Goal: Task Accomplishment & Management: Manage account settings

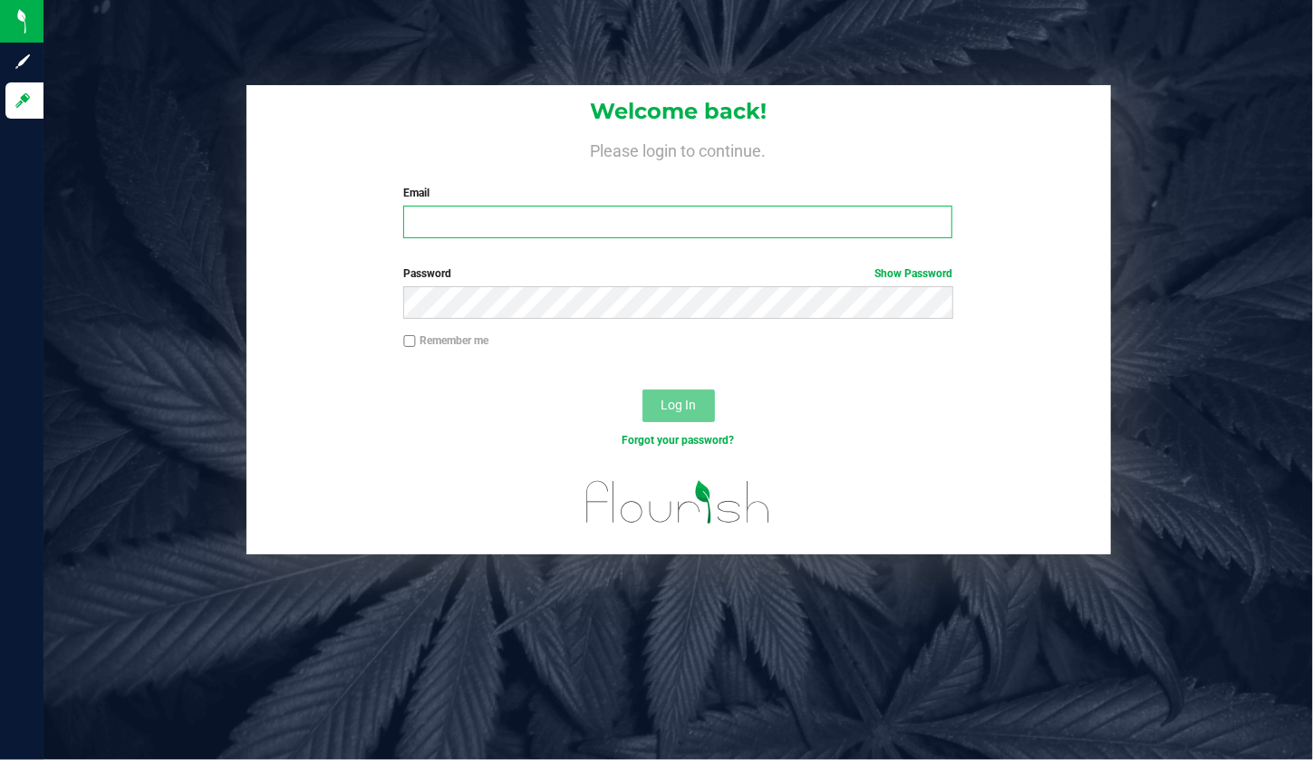
click at [574, 216] on input "Email" at bounding box center [677, 222] width 549 height 33
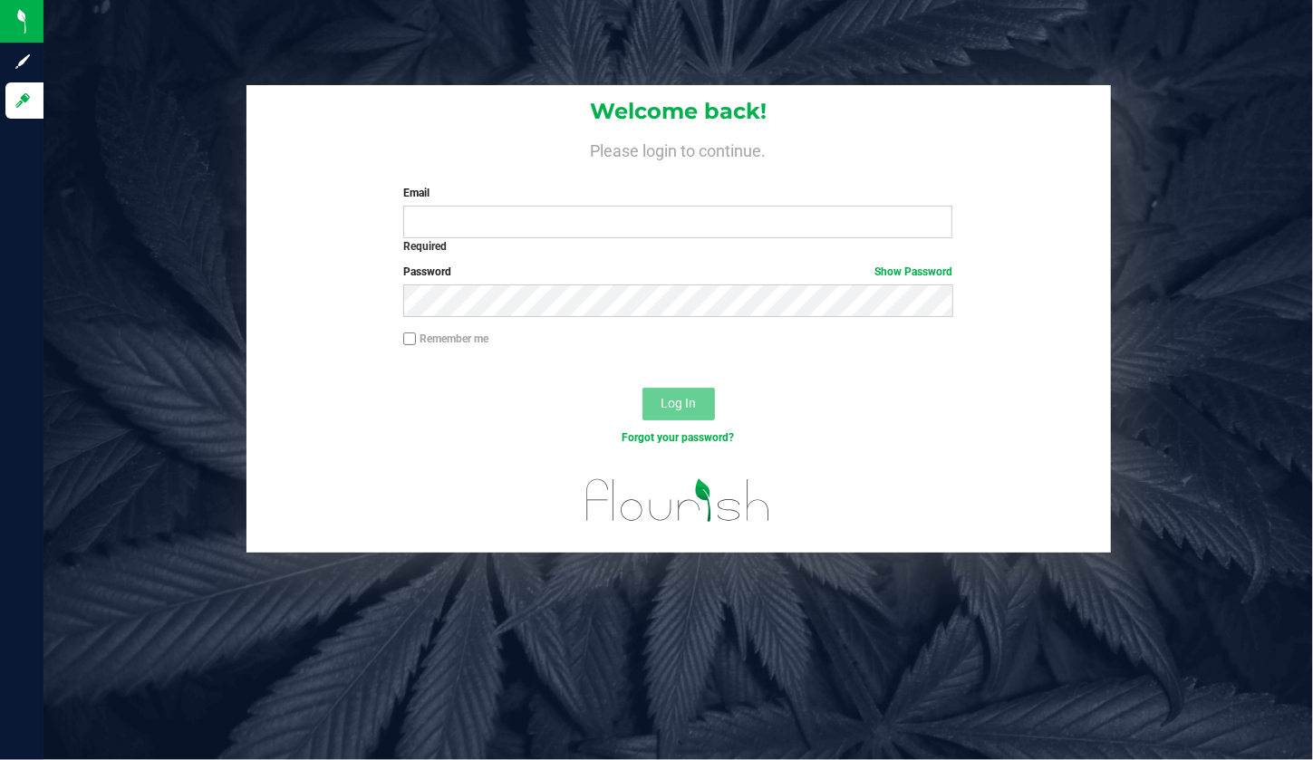
click at [655, 186] on label "Email" at bounding box center [677, 193] width 549 height 16
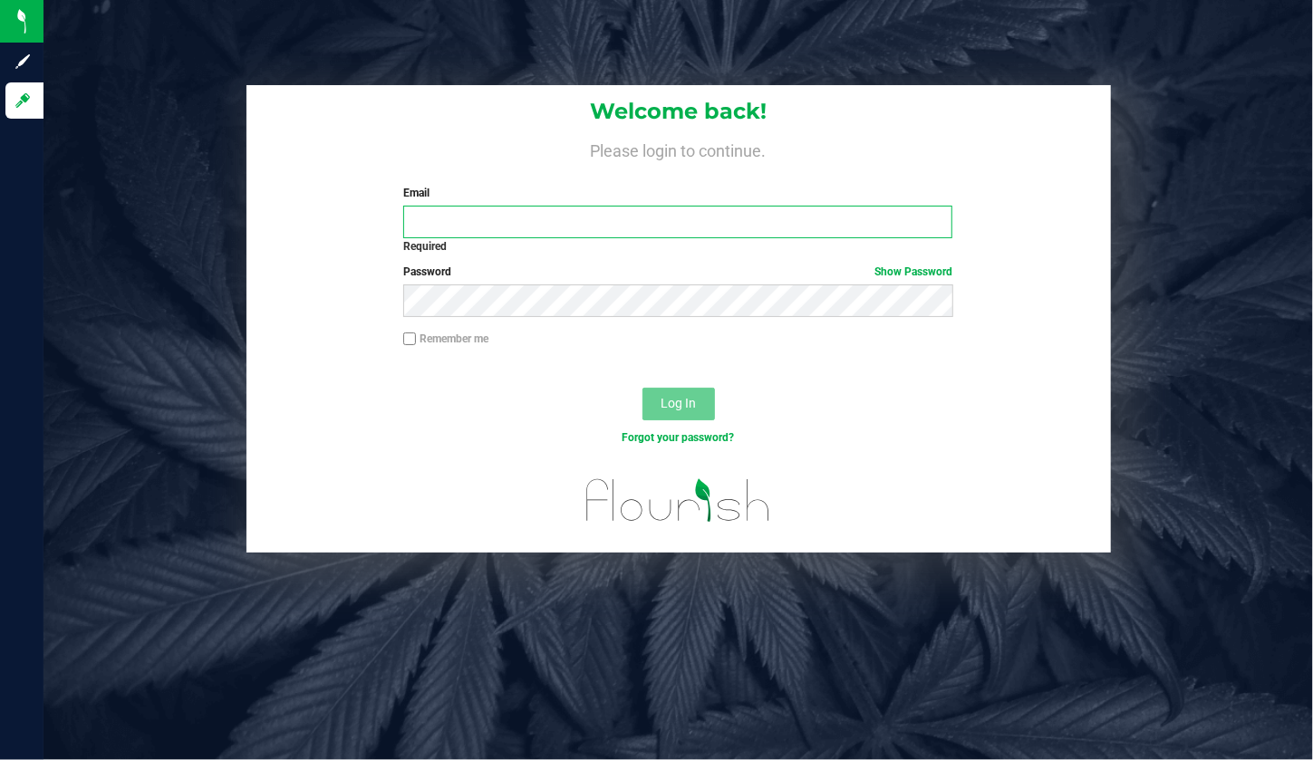
click at [655, 206] on input "Email" at bounding box center [677, 222] width 549 height 33
type input "[EMAIL_ADDRESS][DOMAIN_NAME]"
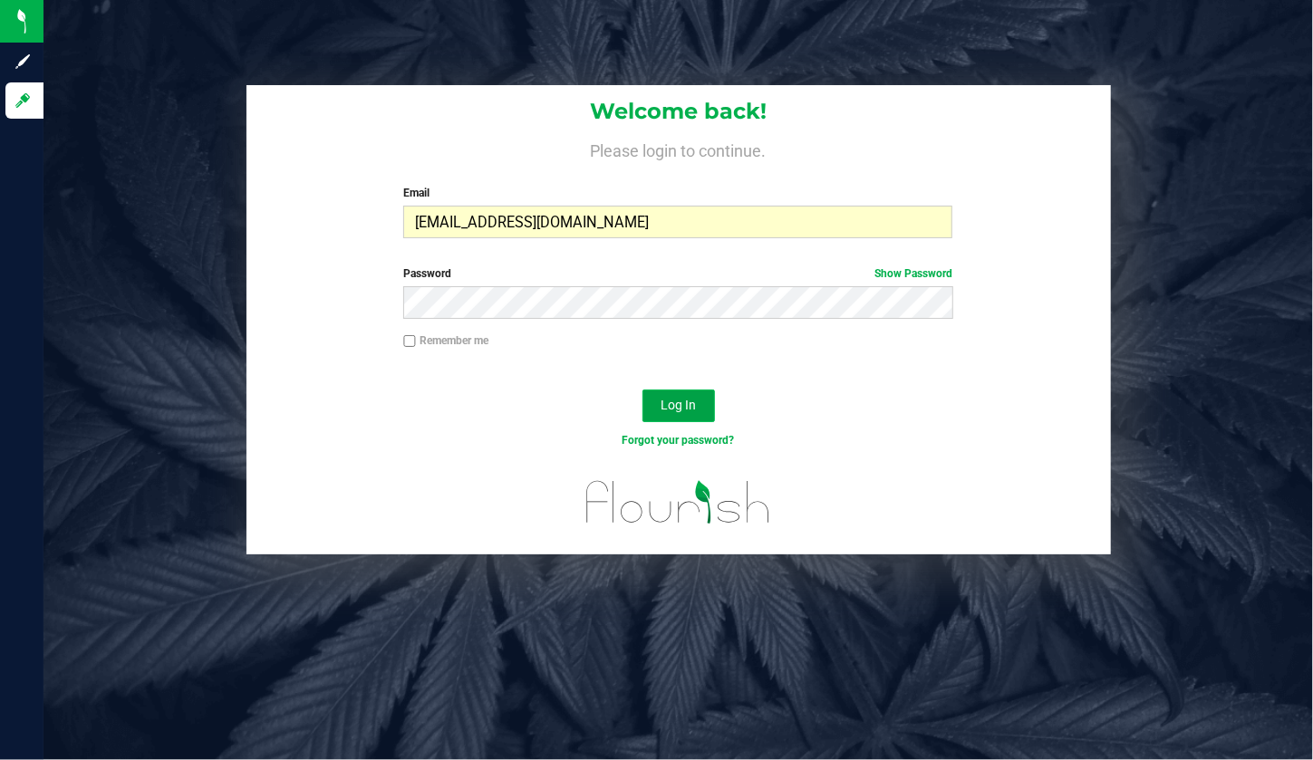
click at [678, 409] on span "Log In" at bounding box center [677, 405] width 35 height 14
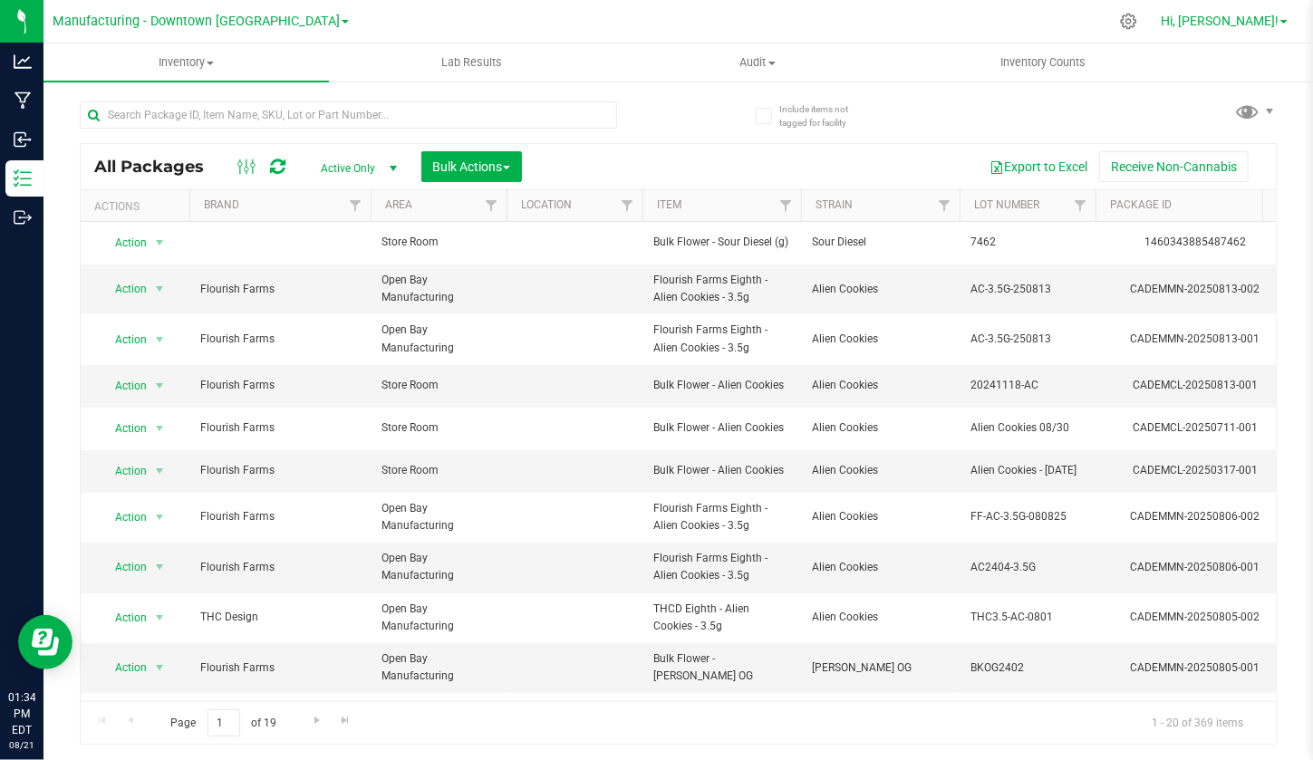
click at [1264, 21] on span "Hi, [PERSON_NAME]!" at bounding box center [1219, 21] width 118 height 14
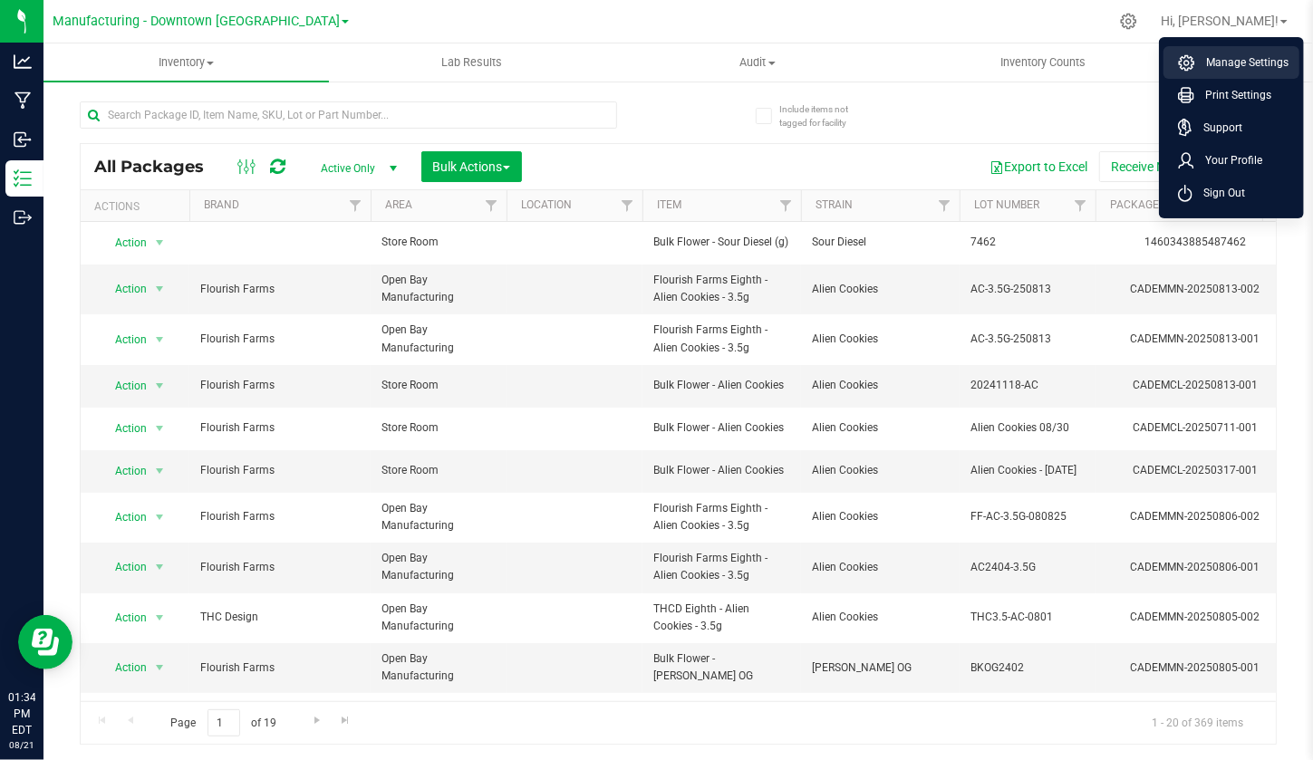
click at [1236, 59] on span "Manage Settings" at bounding box center [1241, 62] width 93 height 18
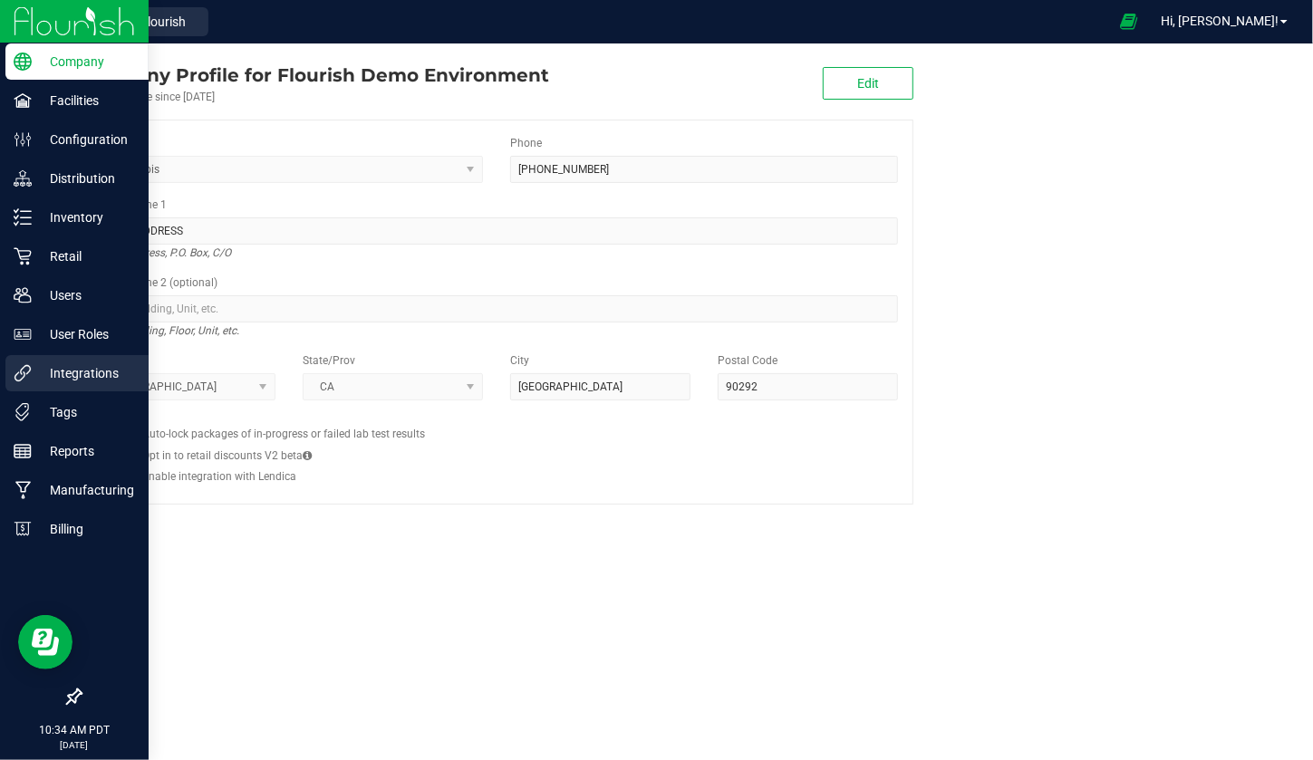
click at [86, 372] on p "Integrations" at bounding box center [86, 373] width 109 height 22
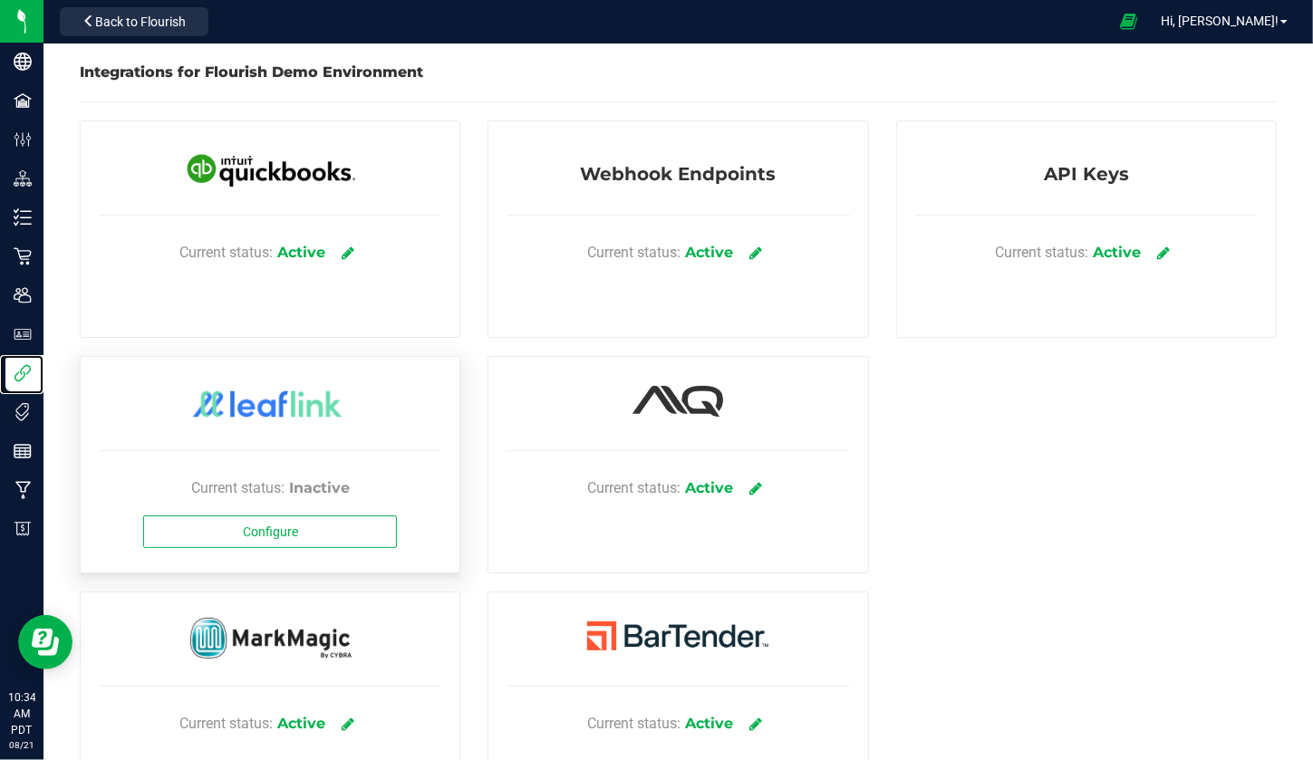
scroll to position [84, 0]
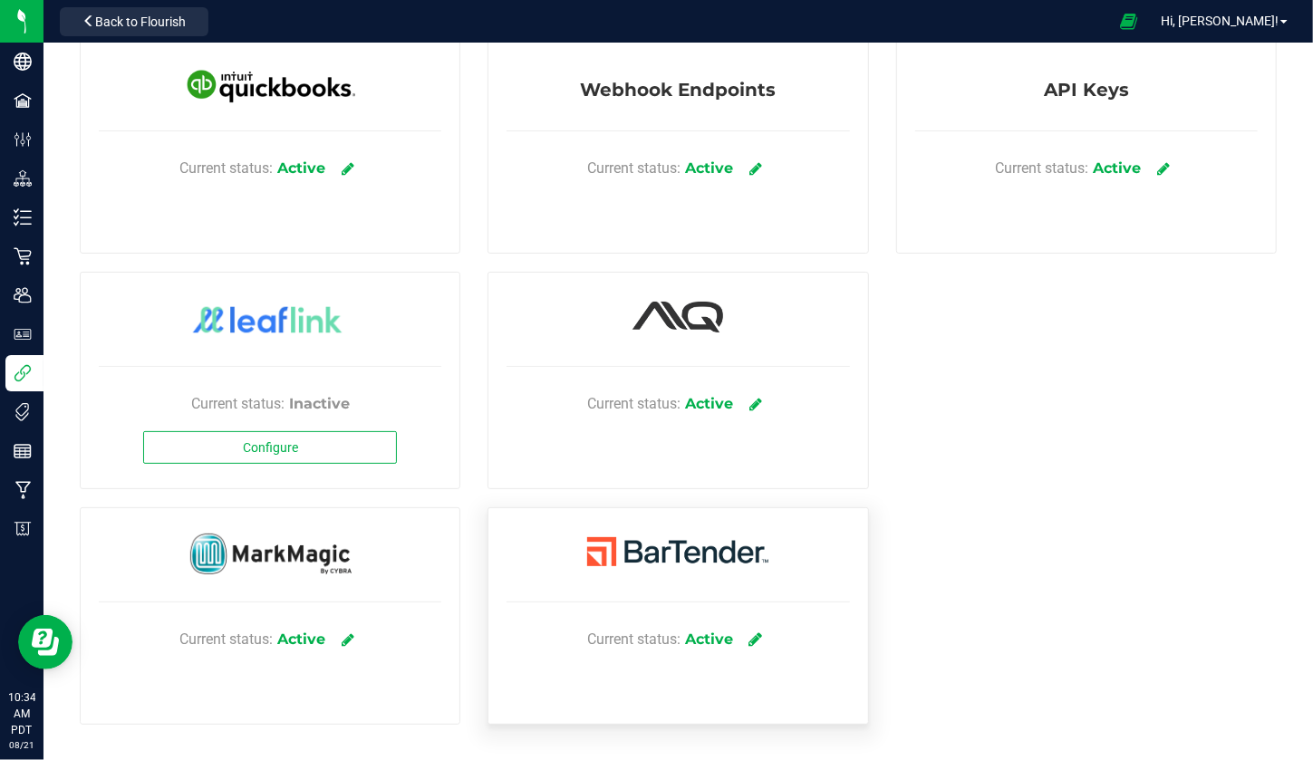
click at [757, 638] on link at bounding box center [755, 639] width 30 height 32
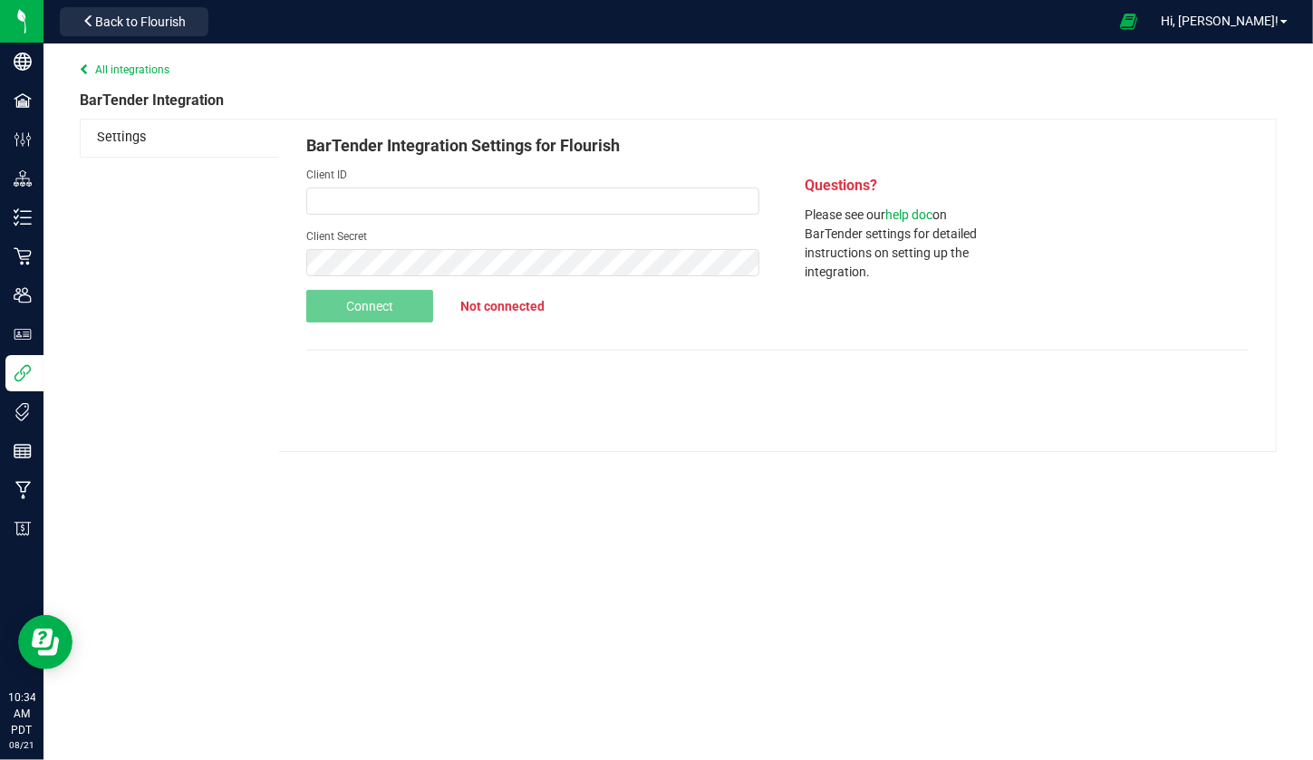
type input "c3ab0c43-c02e-47e0-b443-3b30b9c9d9d0"
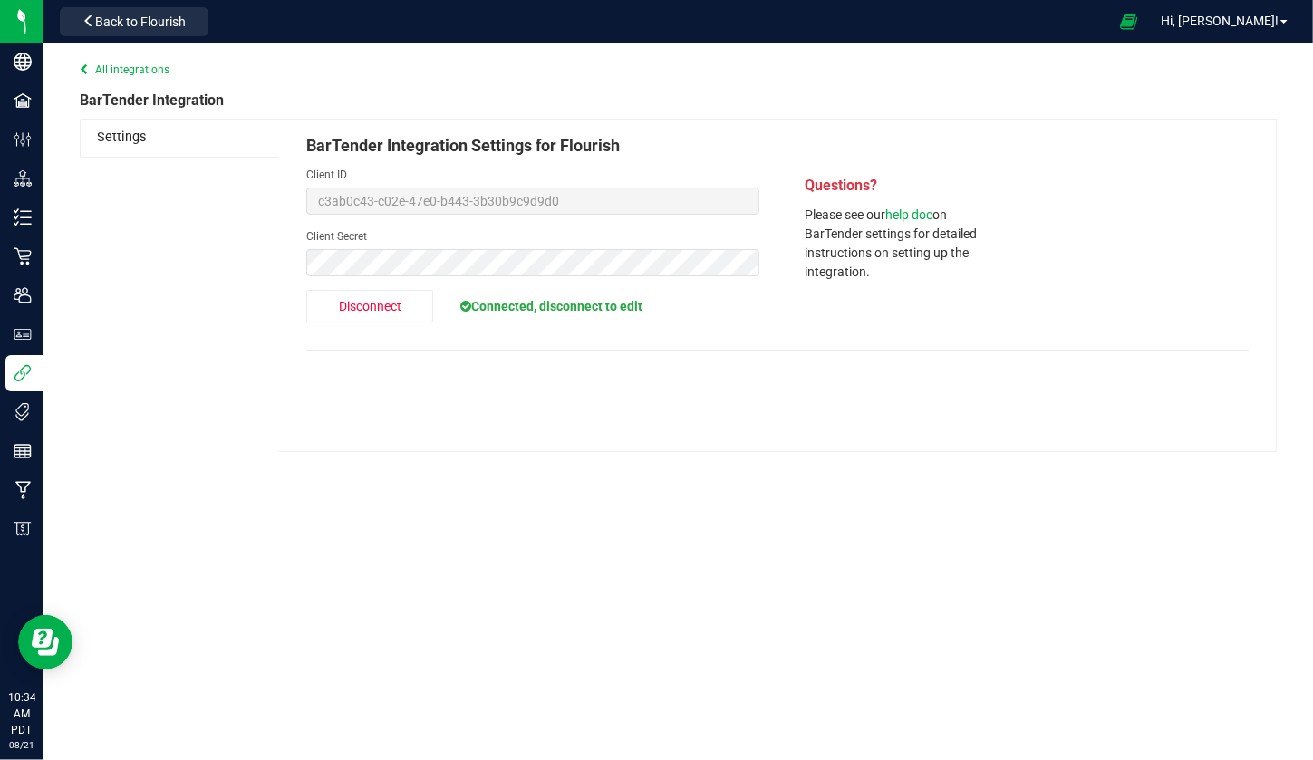
click at [483, 312] on span "Connected, disconnect to edit" at bounding box center [551, 306] width 182 height 14
click at [679, 308] on div "Disconnect Connected, disconnect to edit" at bounding box center [532, 306] width 453 height 33
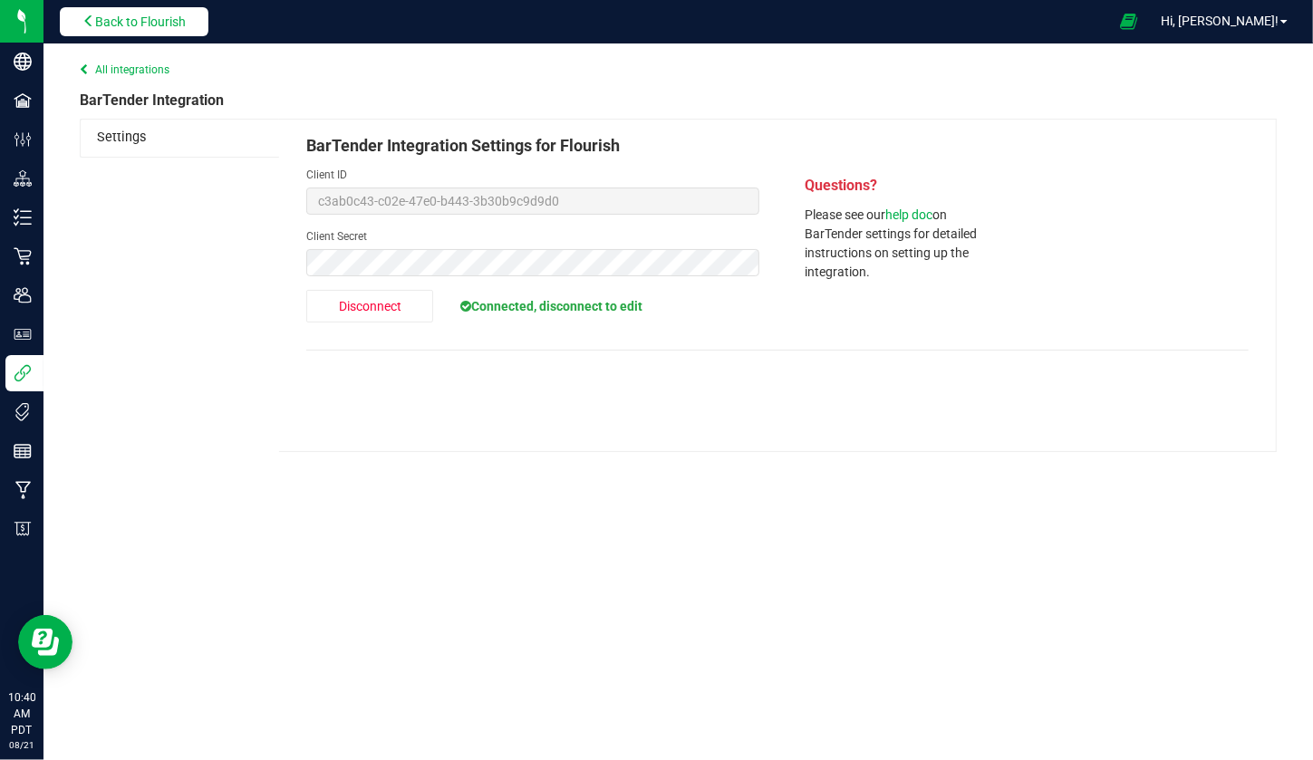
click at [144, 24] on span "Back to Flourish" at bounding box center [140, 21] width 91 height 14
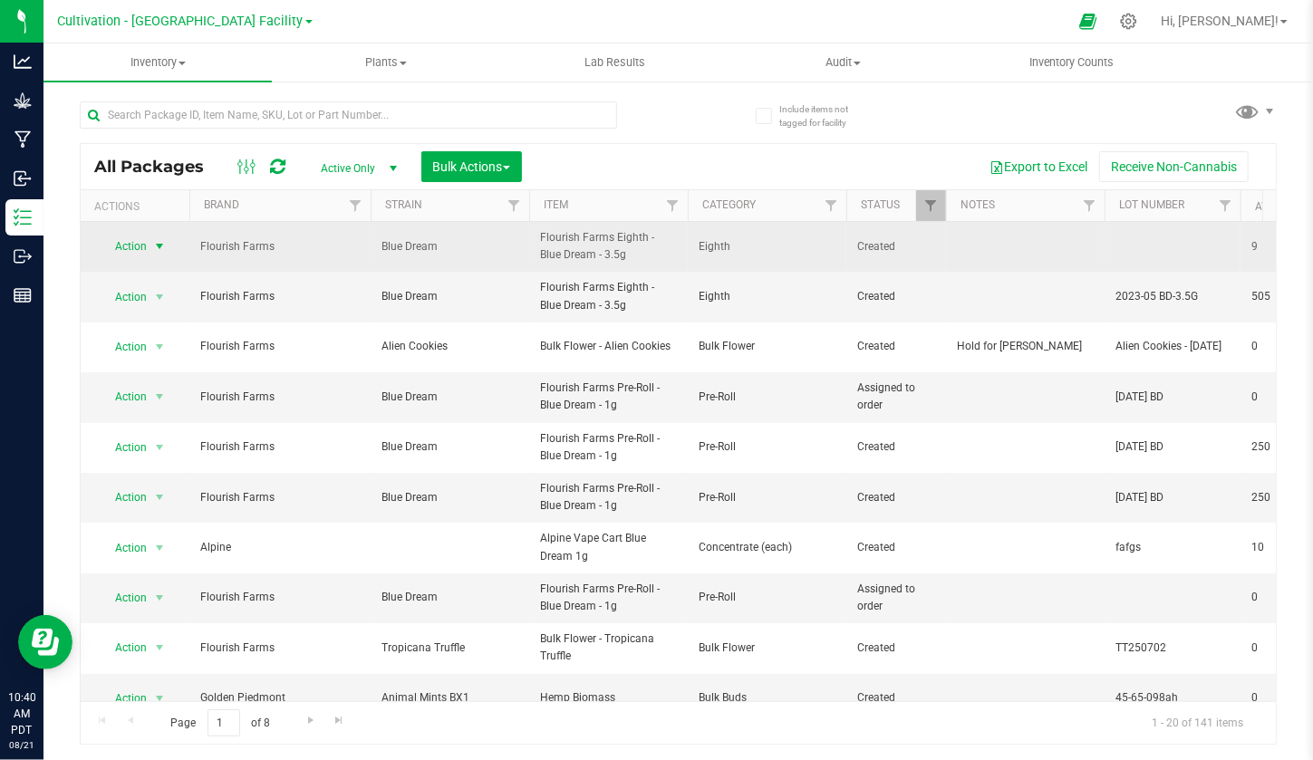
click at [128, 240] on span "Action" at bounding box center [123, 246] width 49 height 25
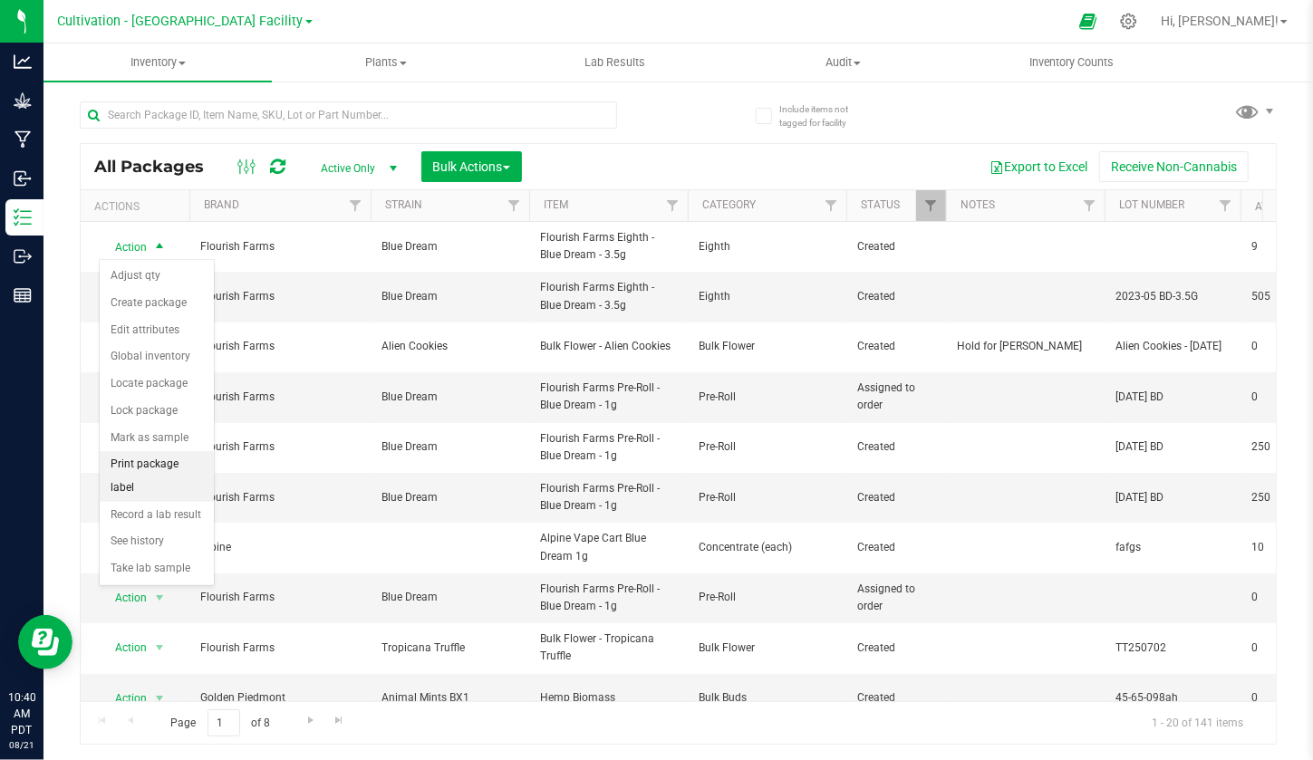
click at [145, 468] on li "Print package label" at bounding box center [157, 476] width 114 height 50
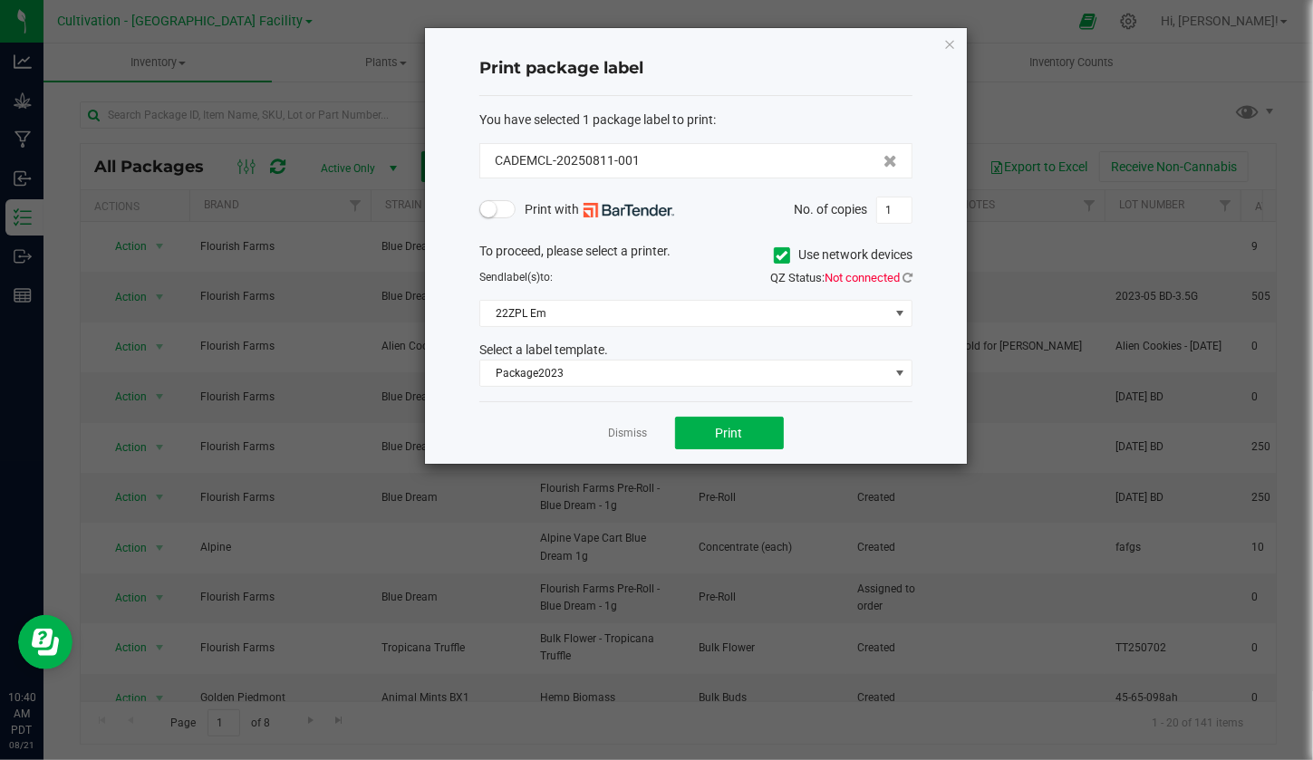
click at [510, 216] on span at bounding box center [497, 209] width 36 height 18
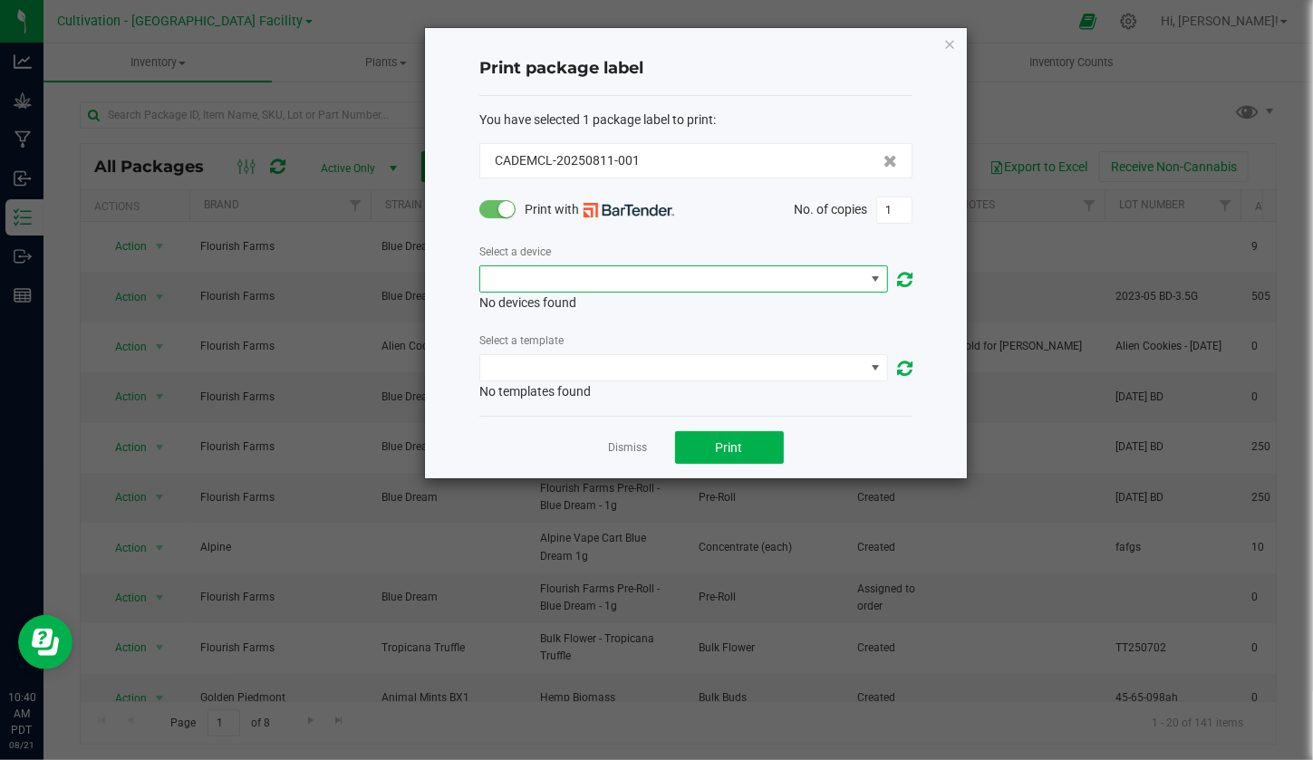
click at [642, 271] on span "NO DATA FOUND" at bounding box center [672, 278] width 384 height 25
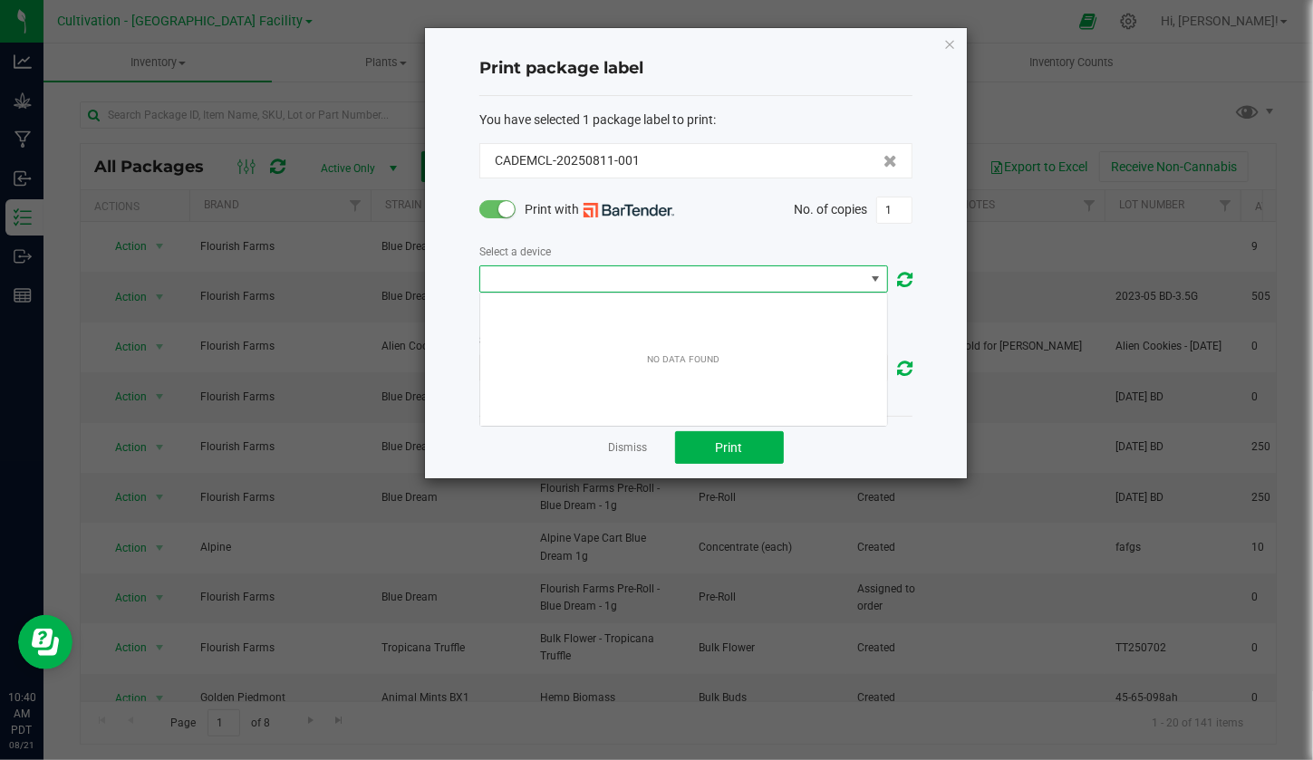
scroll to position [26, 408]
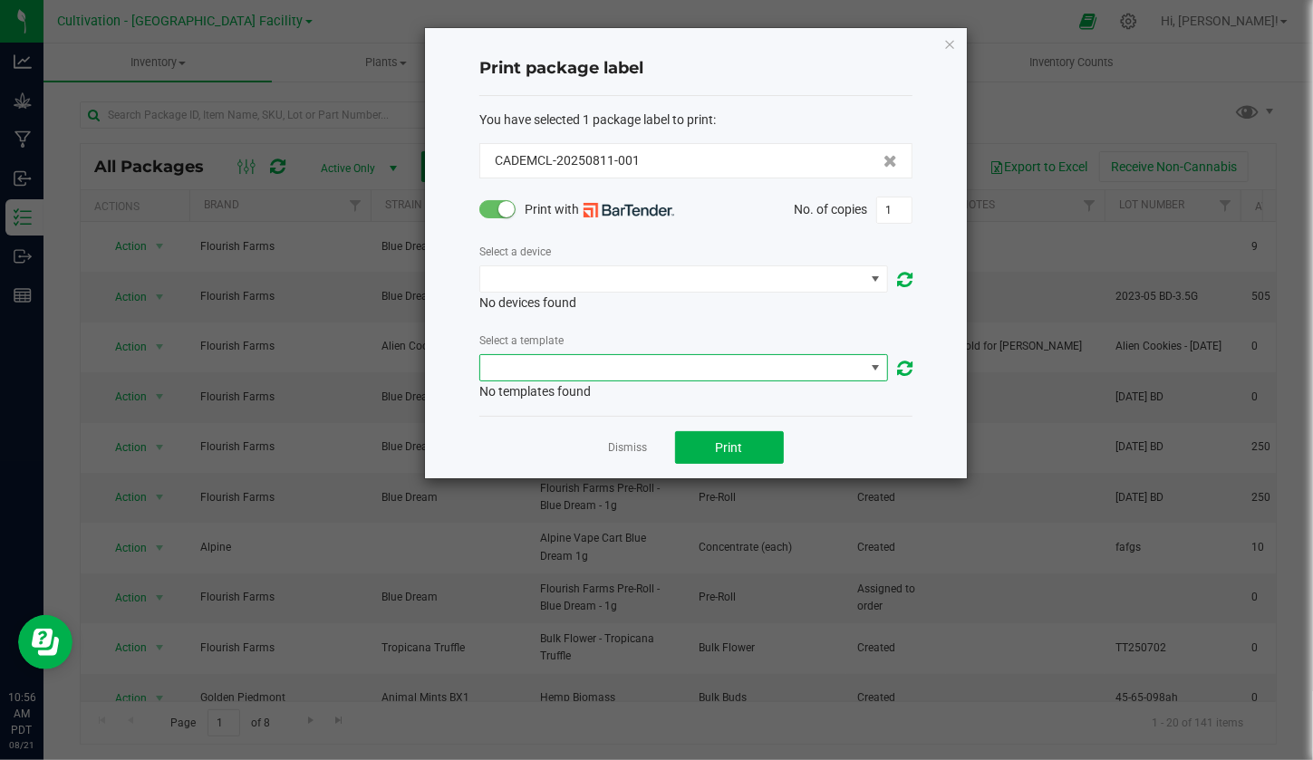
click at [552, 378] on span "NO DATA FOUND" at bounding box center [672, 367] width 384 height 25
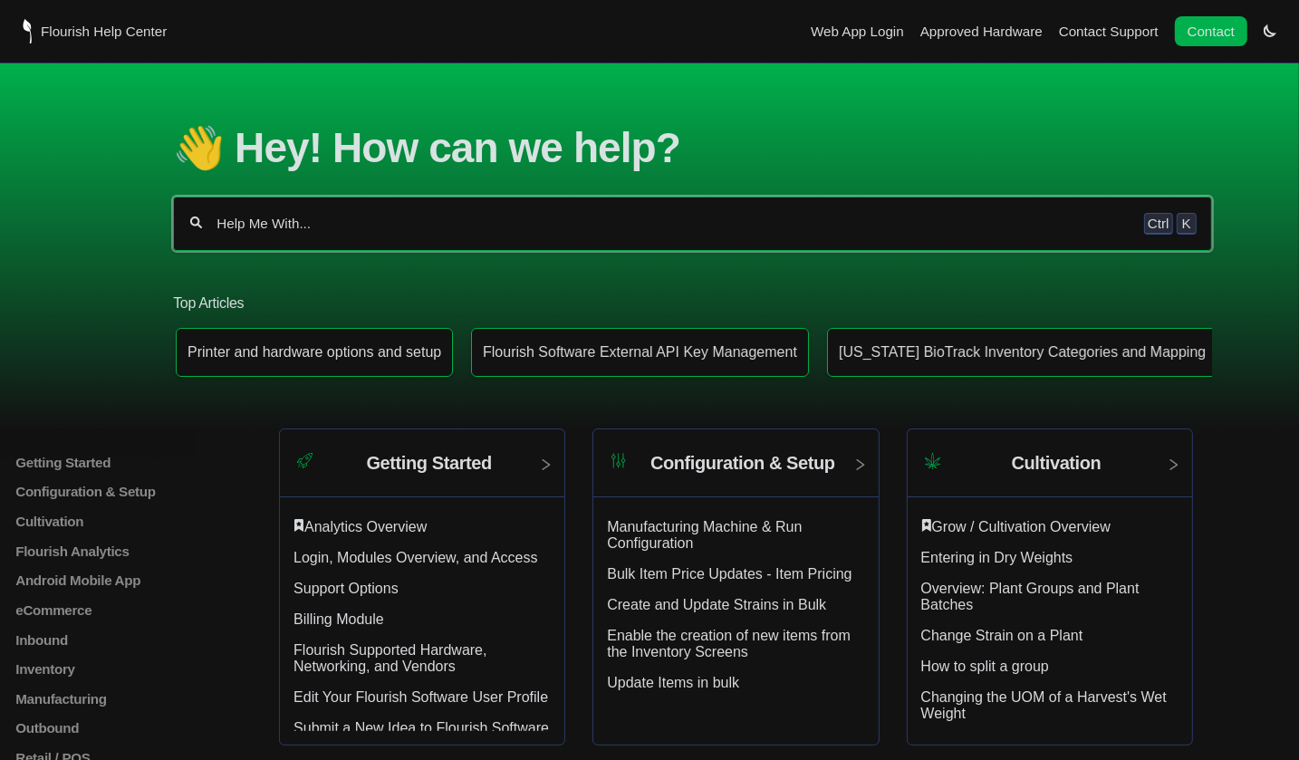
click at [396, 228] on input "Help Me With..." at bounding box center [673, 224] width 916 height 18
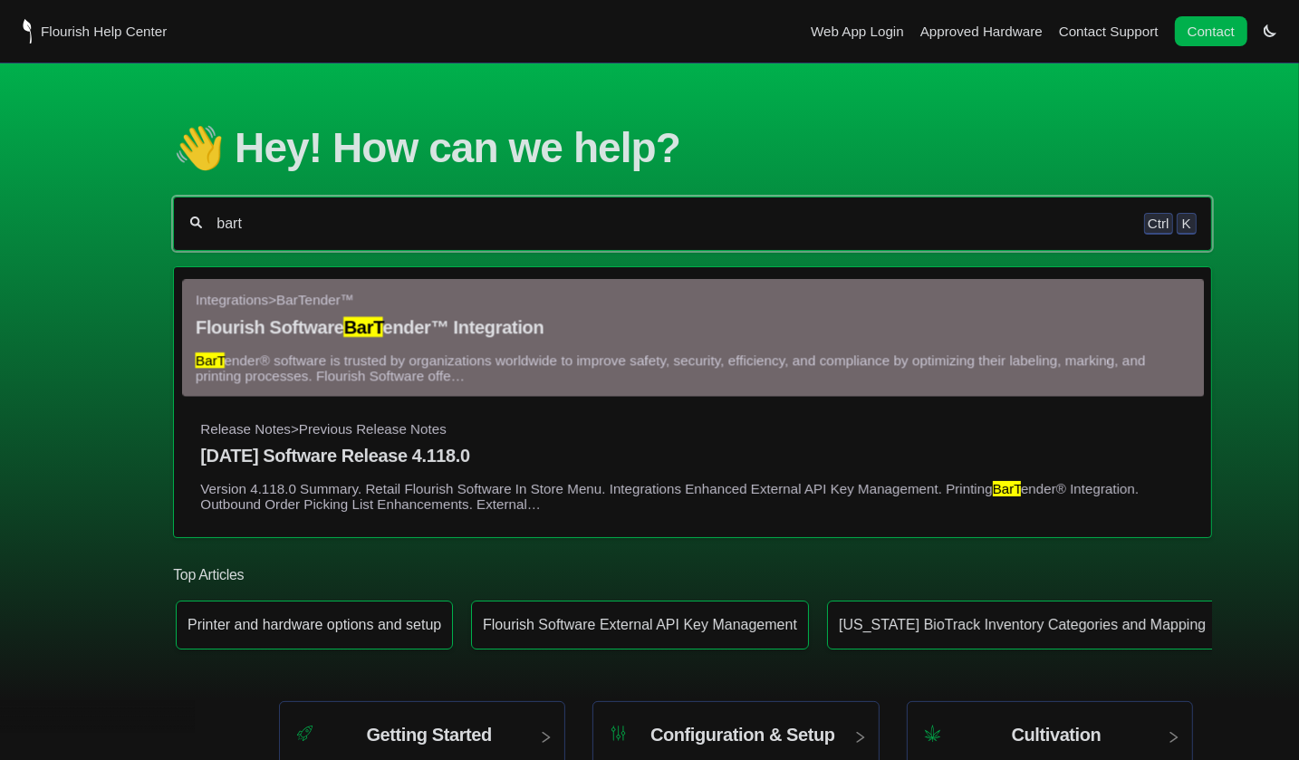
type input "bart"
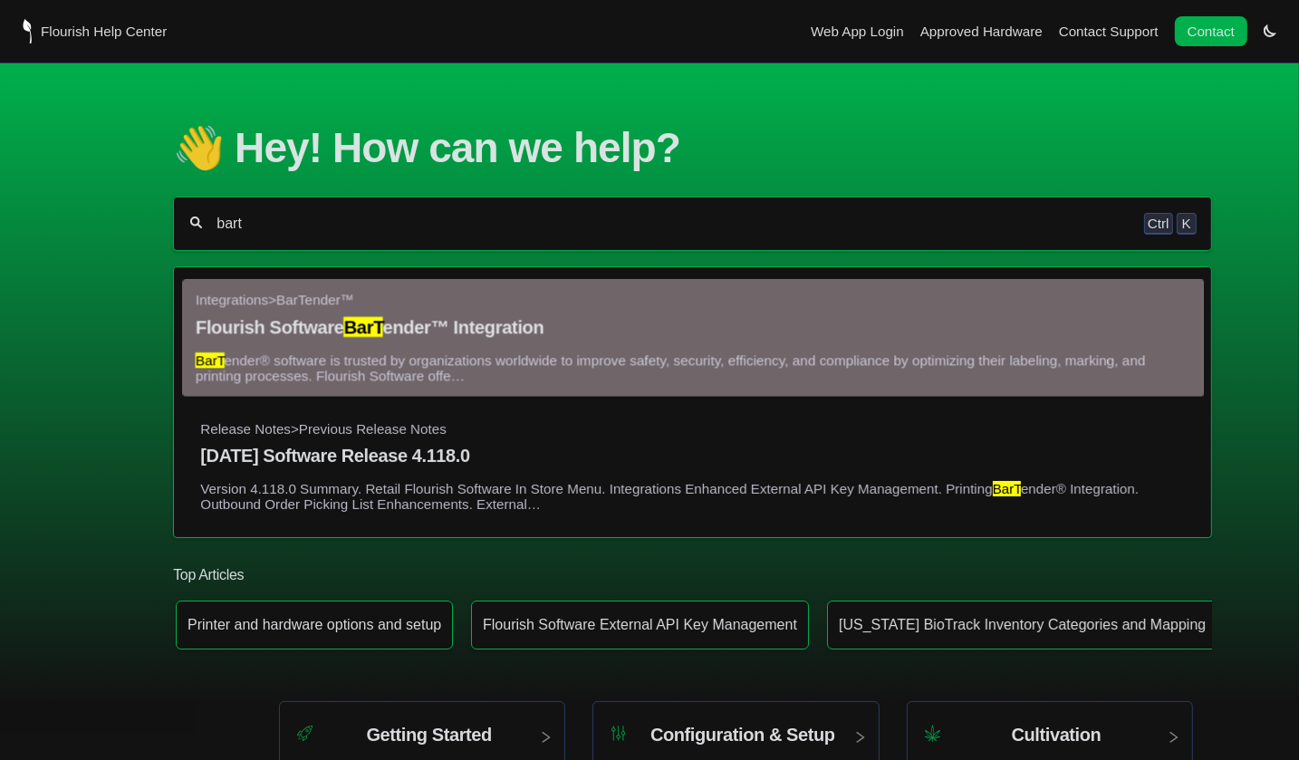
click at [380, 336] on mark "BarT" at bounding box center [362, 327] width 39 height 20
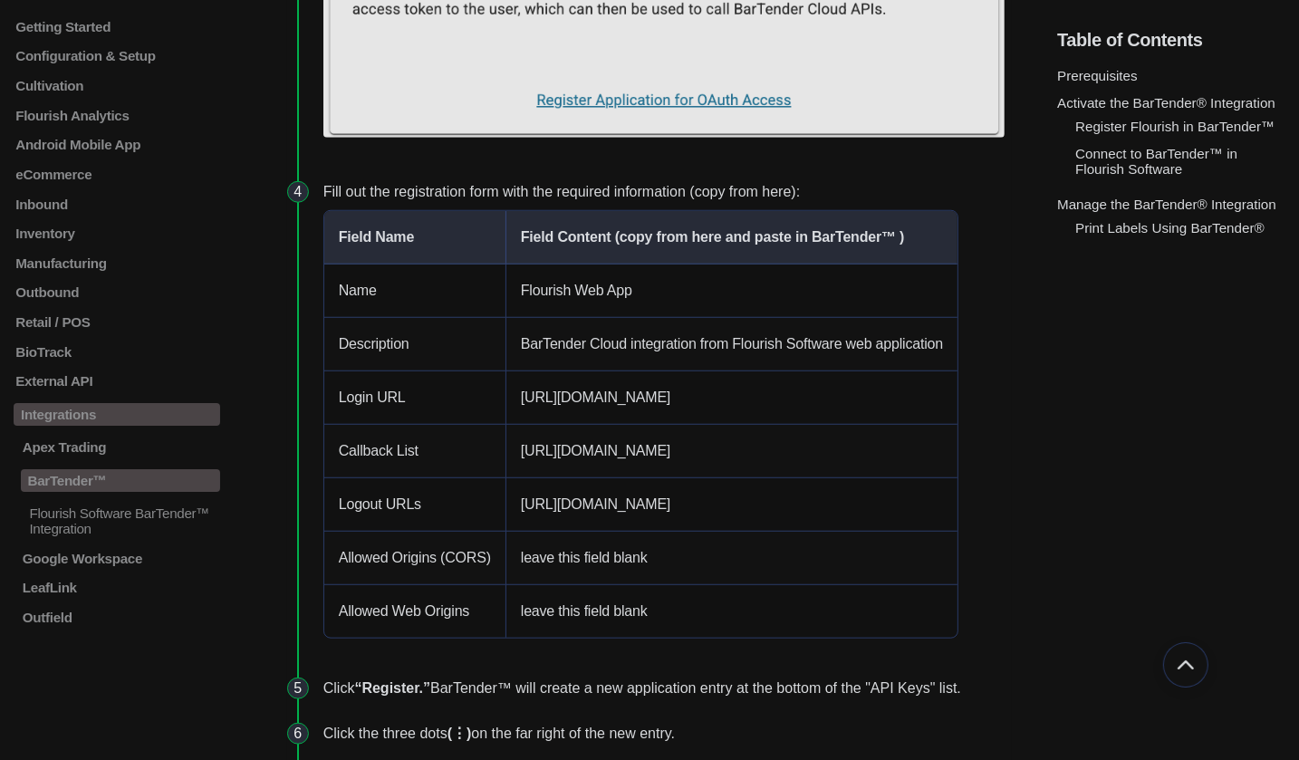
scroll to position [1315, 0]
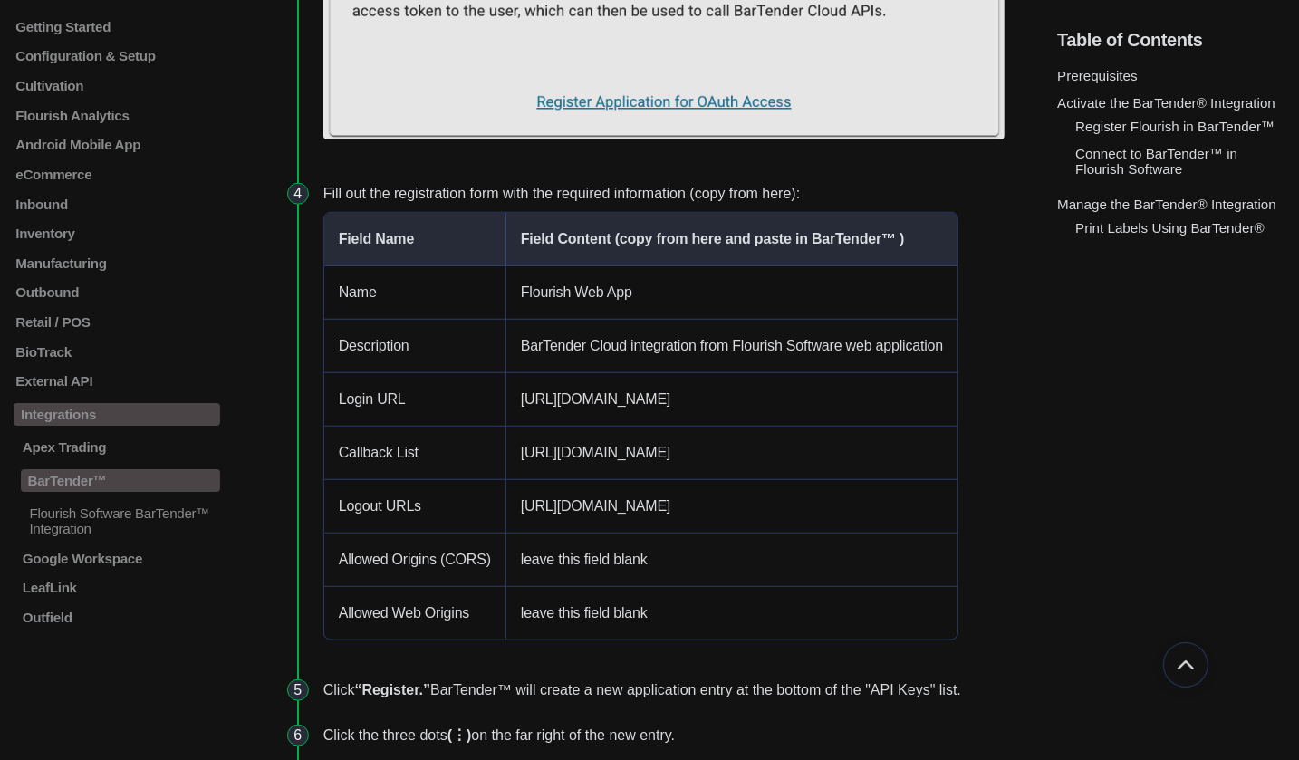
drag, startPoint x: 528, startPoint y: 465, endPoint x: 526, endPoint y: 564, distance: 99.7
click at [526, 564] on td "leave this field blank" at bounding box center [731, 560] width 451 height 53
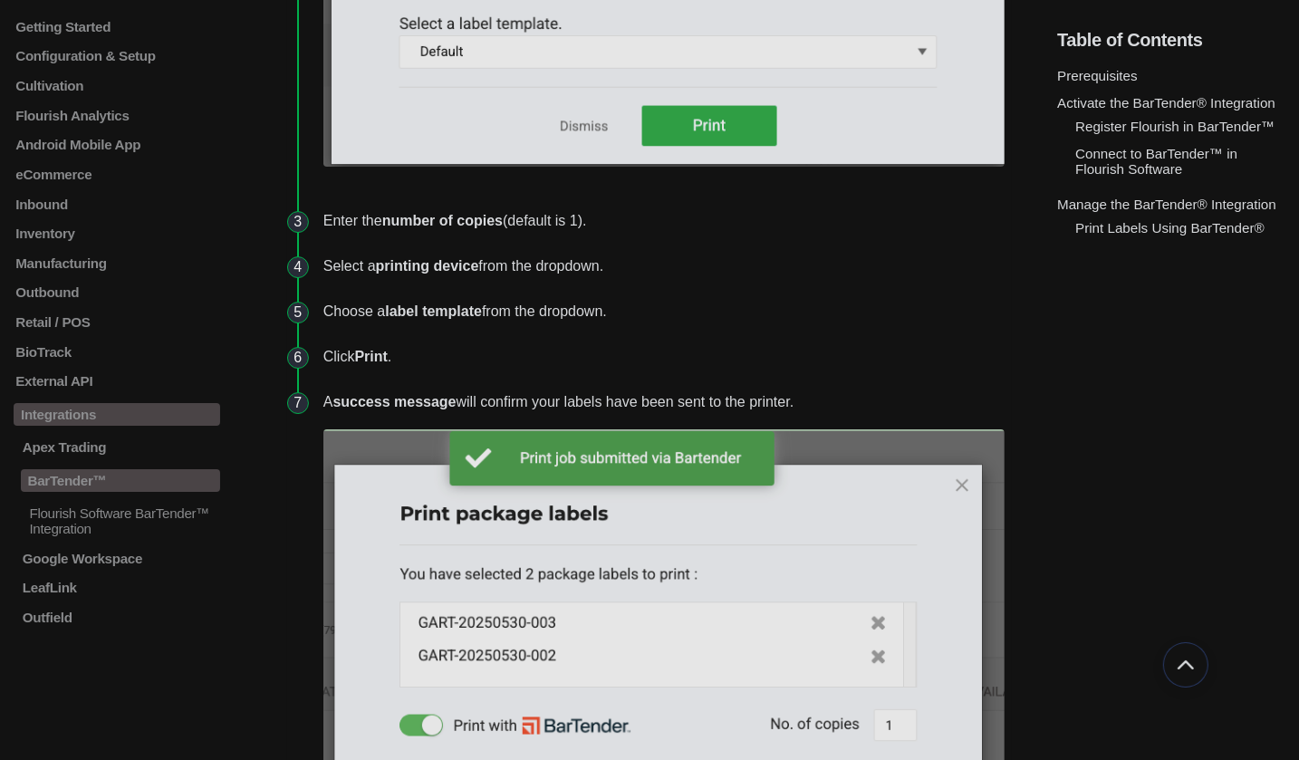
scroll to position [5622, 0]
